Goal: Task Accomplishment & Management: Manage account settings

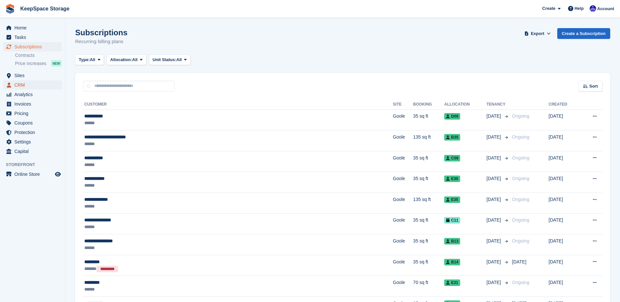
click at [39, 84] on span "CRM" at bounding box center [33, 84] width 39 height 9
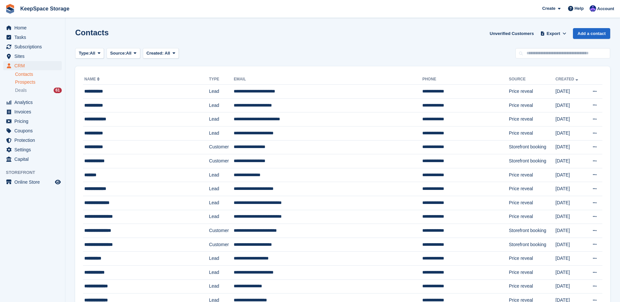
click at [30, 83] on span "Prospects" at bounding box center [25, 82] width 20 height 6
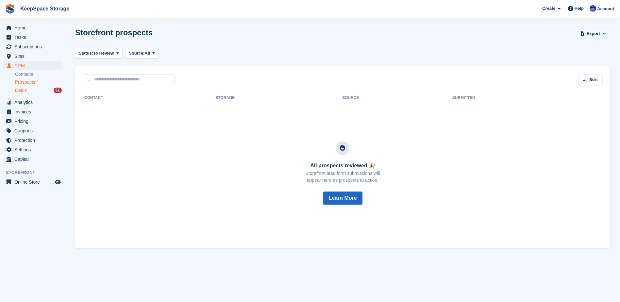
click at [50, 93] on div "Deals 61" at bounding box center [38, 90] width 47 height 6
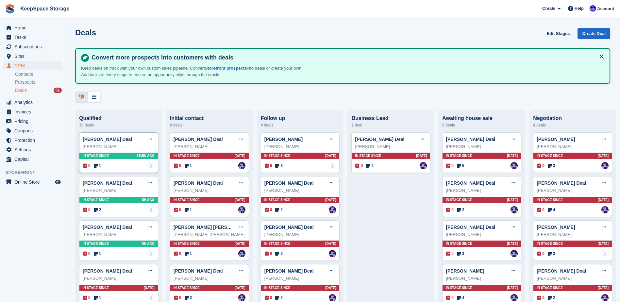
click at [123, 144] on div "Emma Barker Deal Edit deal Mark as won Mark as lost Delete deal" at bounding box center [119, 139] width 72 height 10
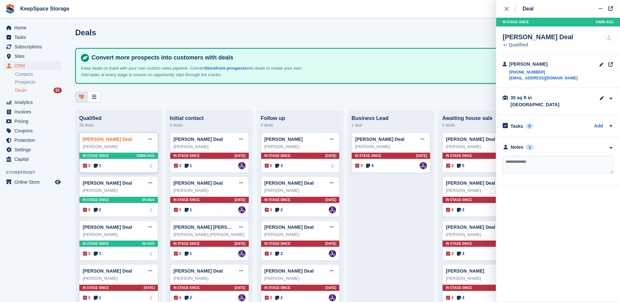
click at [113, 139] on link "Emma Barker Deal" at bounding box center [107, 139] width 49 height 5
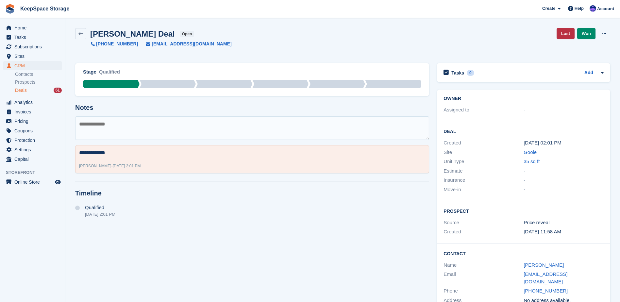
scroll to position [12, 0]
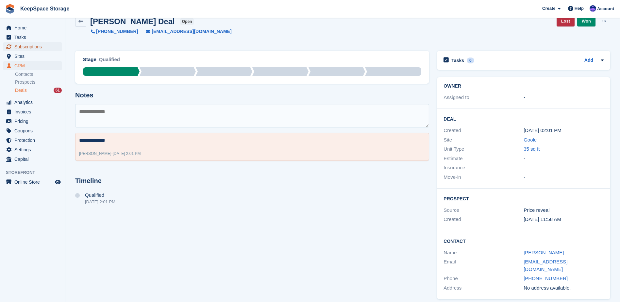
click at [31, 49] on span "Subscriptions" at bounding box center [33, 46] width 39 height 9
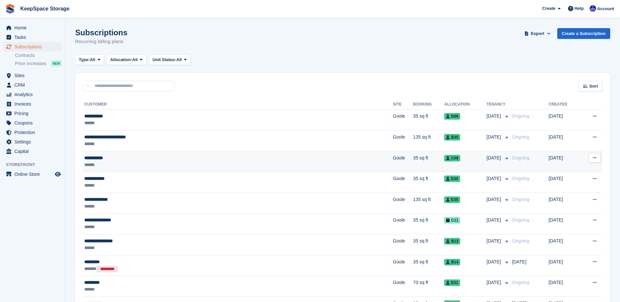
click at [240, 163] on div "******" at bounding box center [176, 164] width 185 height 7
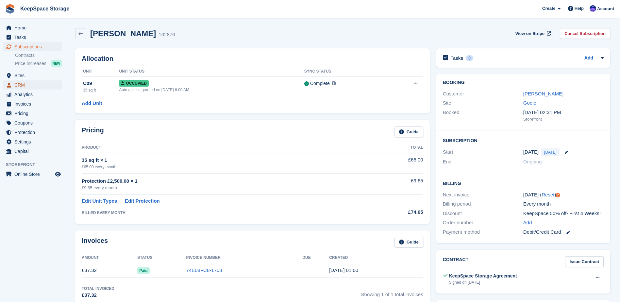
click at [34, 85] on span "CRM" at bounding box center [33, 84] width 39 height 9
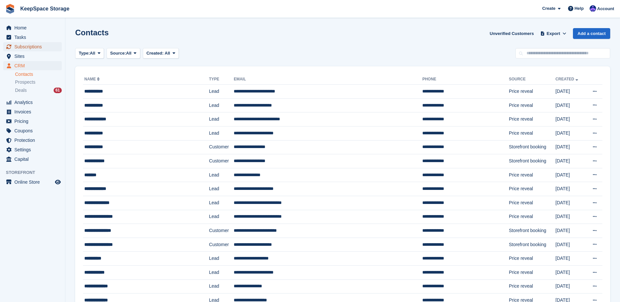
click at [37, 43] on span "Subscriptions" at bounding box center [33, 46] width 39 height 9
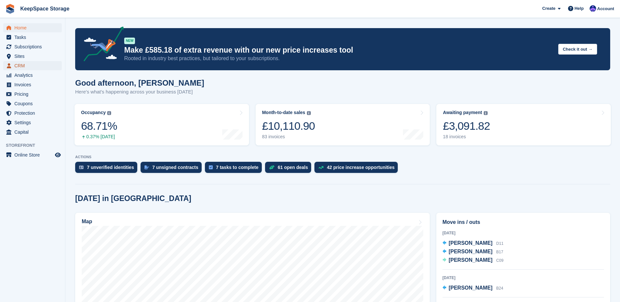
click at [27, 65] on span "CRM" at bounding box center [33, 65] width 39 height 9
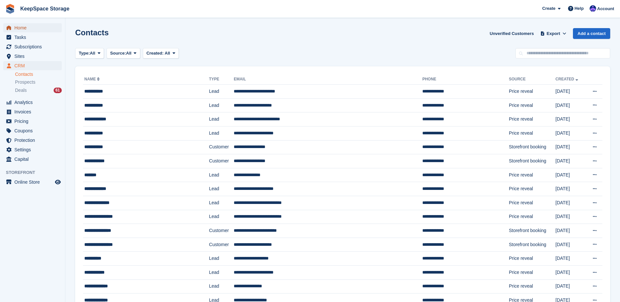
click at [37, 29] on span "Home" at bounding box center [33, 27] width 39 height 9
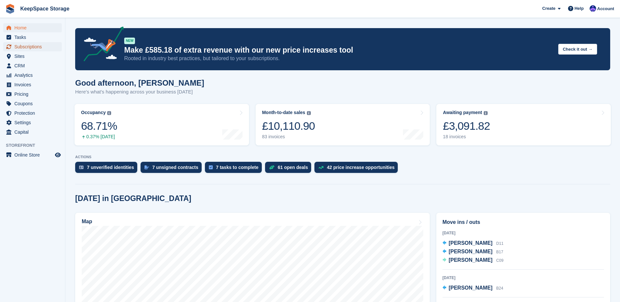
click at [43, 42] on span "Subscriptions" at bounding box center [33, 46] width 39 height 9
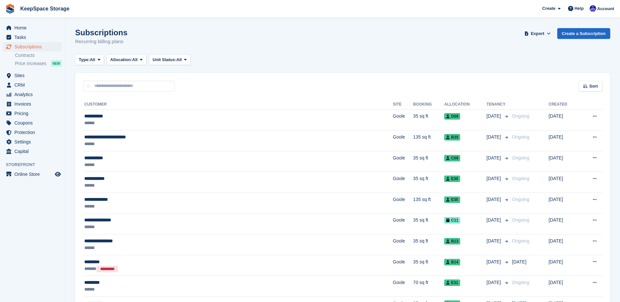
drag, startPoint x: 100, startPoint y: 65, endPoint x: 90, endPoint y: 55, distance: 14.8
click at [186, 60] on icon at bounding box center [185, 59] width 3 height 4
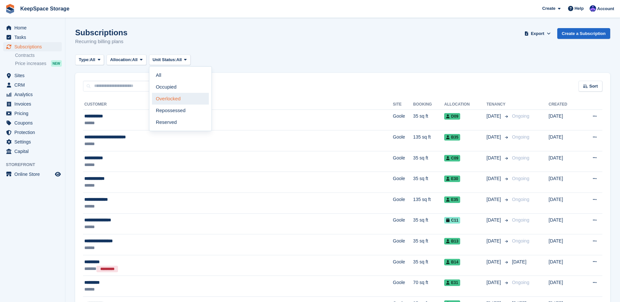
click at [182, 96] on link "Overlocked" at bounding box center [180, 99] width 57 height 12
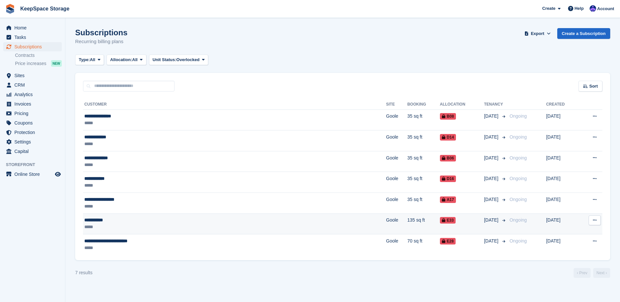
click at [189, 223] on div "**********" at bounding box center [170, 220] width 173 height 7
